Goal: Task Accomplishment & Management: Use online tool/utility

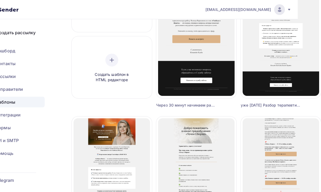
scroll to position [99, 23]
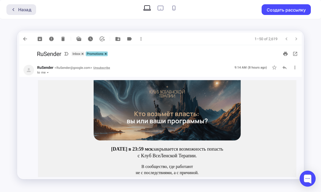
click at [19, 8] on div "Назад" at bounding box center [24, 9] width 13 height 6
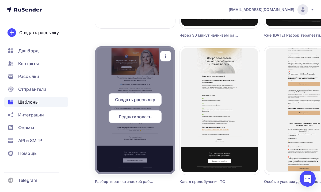
scroll to position [176, 0]
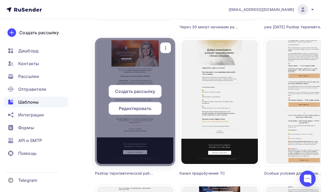
click at [145, 93] on span "Создать рассылку" at bounding box center [135, 91] width 40 height 6
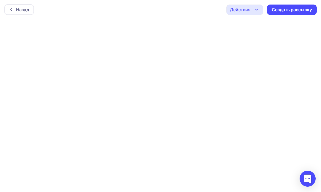
click at [260, 9] on div "Действия" at bounding box center [244, 10] width 37 height 10
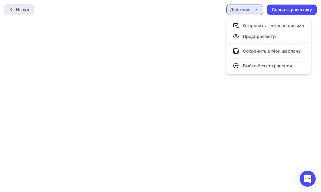
click at [19, 9] on div "Назад" at bounding box center [22, 9] width 13 height 6
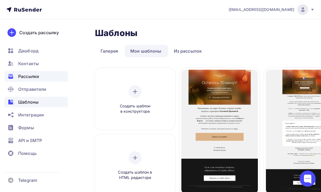
click at [46, 77] on div "Рассылки" at bounding box center [36, 76] width 64 height 11
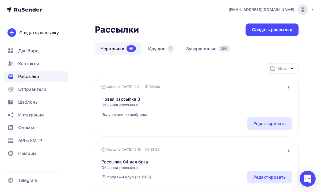
scroll to position [24, 0]
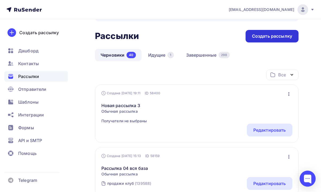
click at [258, 34] on div "Создать рассылку" at bounding box center [272, 36] width 40 height 6
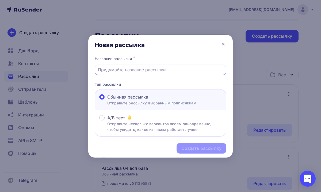
click at [176, 69] on input "text" at bounding box center [160, 70] width 125 height 6
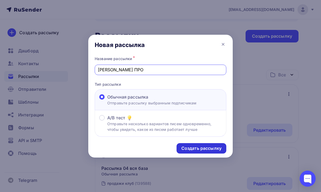
type input "Анонс ПРО"
click at [195, 151] on div "Создать рассылку" at bounding box center [201, 148] width 40 height 6
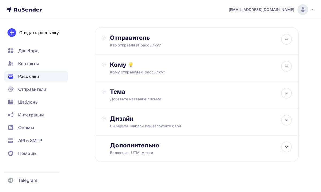
scroll to position [26, 0]
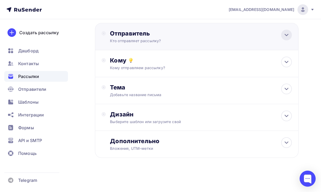
click at [288, 34] on icon at bounding box center [286, 35] width 6 height 6
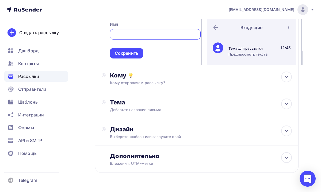
scroll to position [97, 0]
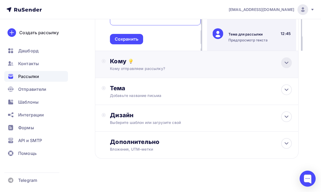
click at [285, 66] on icon at bounding box center [286, 63] width 6 height 6
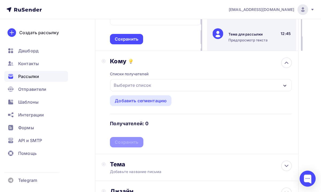
click at [206, 86] on div "Выберите список" at bounding box center [200, 85] width 181 height 12
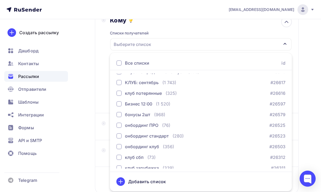
scroll to position [118, 0]
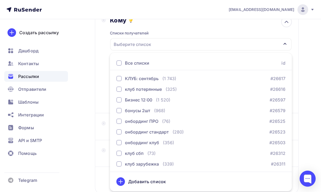
click at [313, 78] on div "Назад Анонс ПРО Анонс ПРО Закончить позже Далее Отправитель Email * tech@newlig…" at bounding box center [160, 55] width 321 height 348
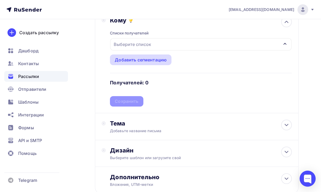
click at [163, 63] on div "Добавить сегментацию" at bounding box center [141, 60] width 52 height 6
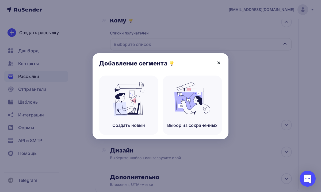
click at [220, 62] on icon at bounding box center [219, 63] width 2 height 2
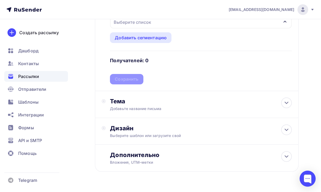
scroll to position [176, 0]
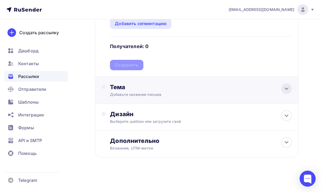
click at [287, 86] on icon at bounding box center [286, 89] width 6 height 6
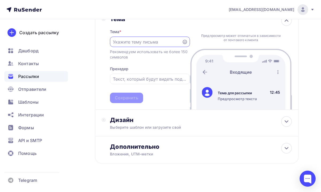
scroll to position [251, 0]
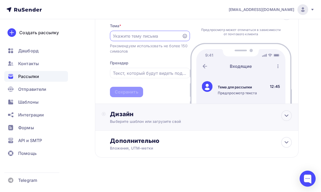
click at [220, 119] on div "Выберите шаблон или загрузите свой" at bounding box center [192, 121] width 164 height 5
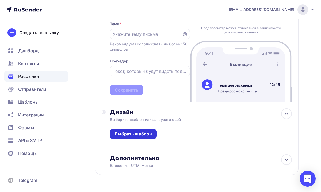
click at [151, 134] on div "Выбрать шаблон" at bounding box center [133, 134] width 47 height 10
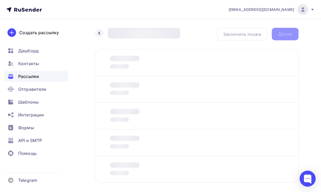
scroll to position [25, 0]
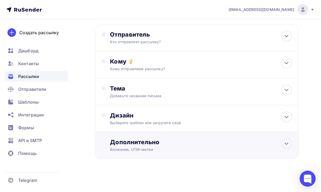
click at [154, 146] on div "Дополнительно" at bounding box center [201, 142] width 182 height 7
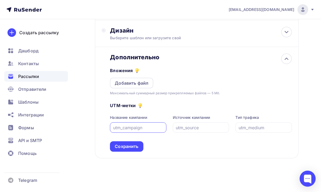
scroll to position [112, 0]
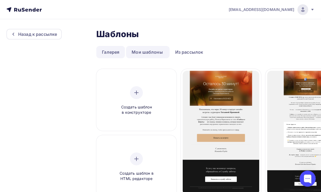
click at [117, 57] on link "Галерея" at bounding box center [110, 52] width 29 height 12
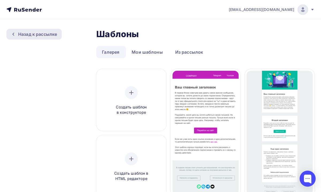
click at [56, 36] on div "Назад к рассылке" at bounding box center [37, 34] width 39 height 6
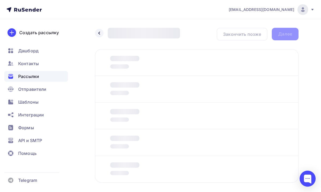
scroll to position [25, 0]
